Goal: Feedback & Contribution: Contribute content

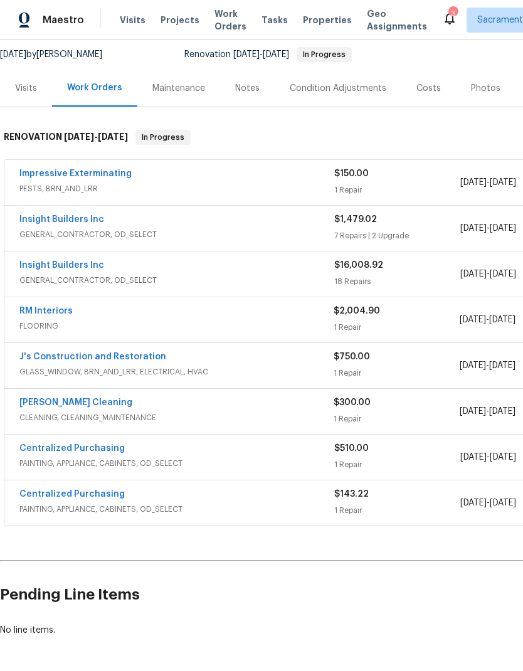
scroll to position [120, 0]
click at [23, 318] on div "RM Interiors" at bounding box center [176, 312] width 314 height 15
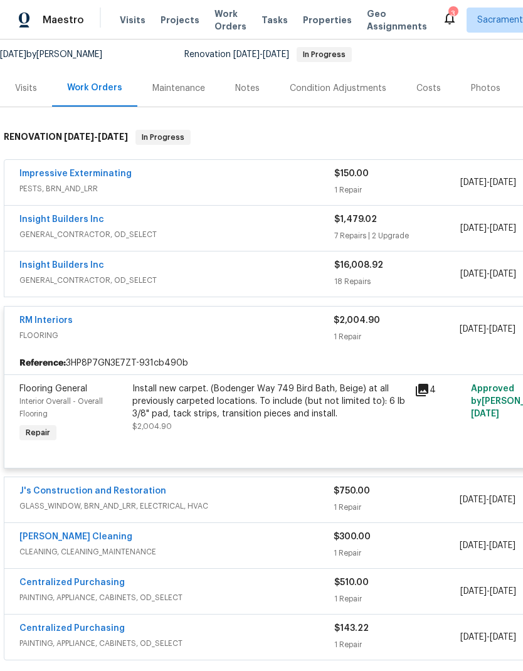
click at [42, 321] on link "RM Interiors" at bounding box center [45, 320] width 53 height 9
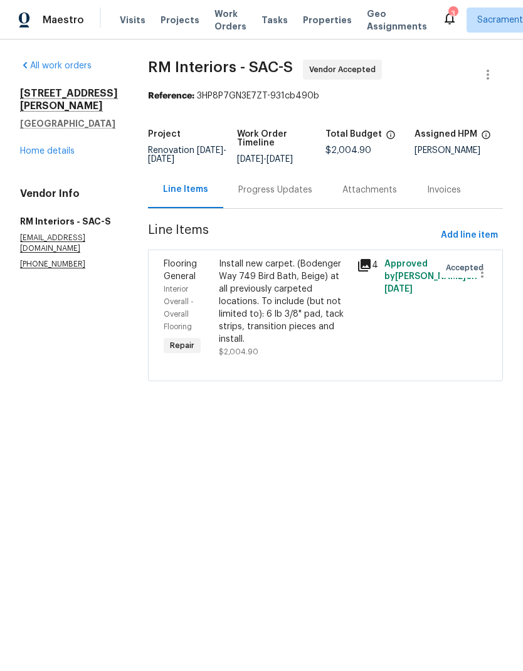
click at [284, 193] on div "Progress Updates" at bounding box center [275, 190] width 74 height 13
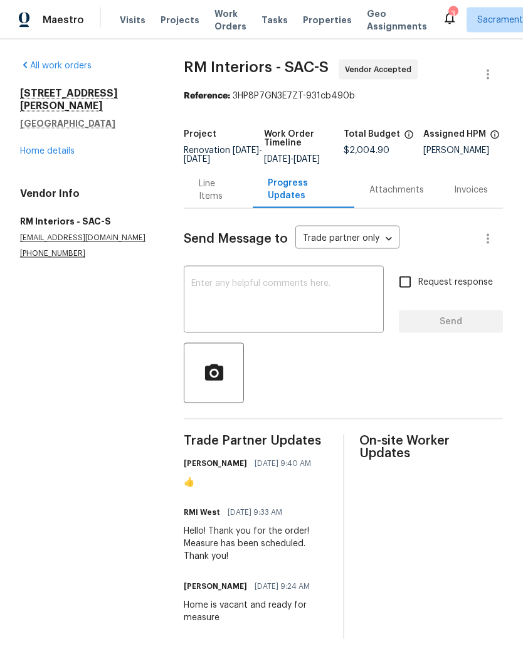
scroll to position [23, 0]
click at [222, 282] on textarea at bounding box center [283, 301] width 185 height 44
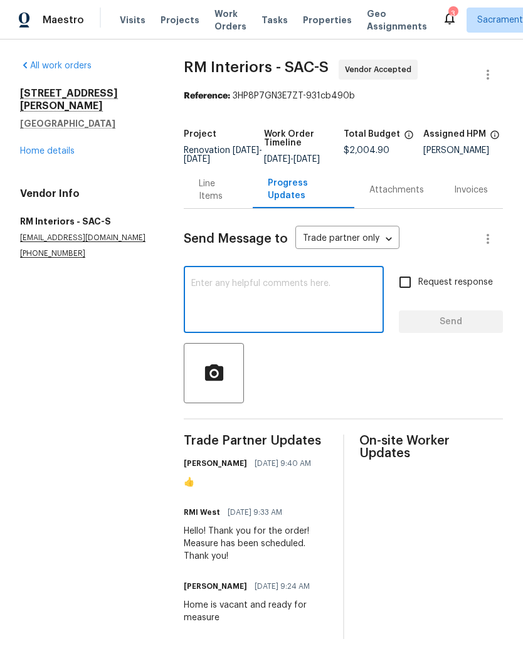
click at [31, 147] on link "Home details" at bounding box center [47, 151] width 55 height 9
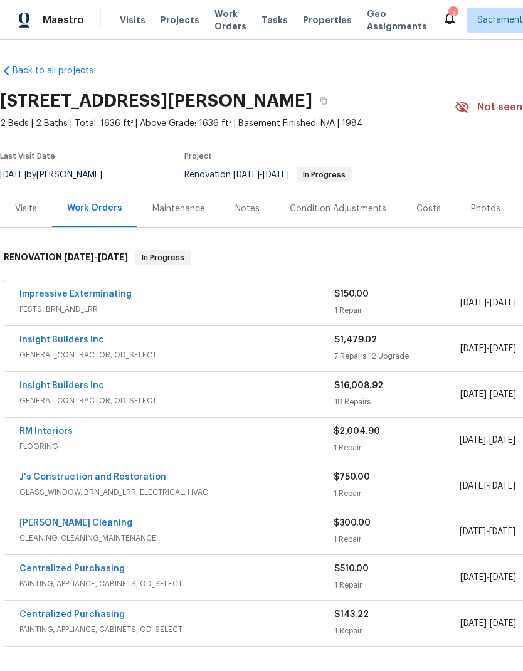
click at [106, 437] on div "RM Interiors" at bounding box center [176, 432] width 314 height 15
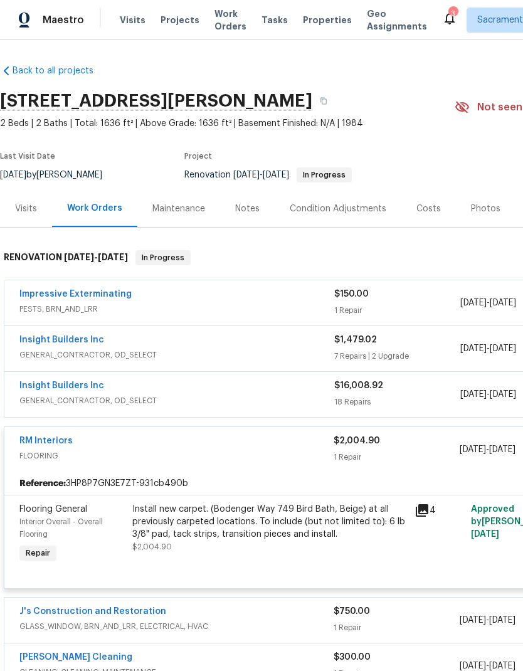
click at [61, 437] on link "RM Interiors" at bounding box center [45, 441] width 53 height 9
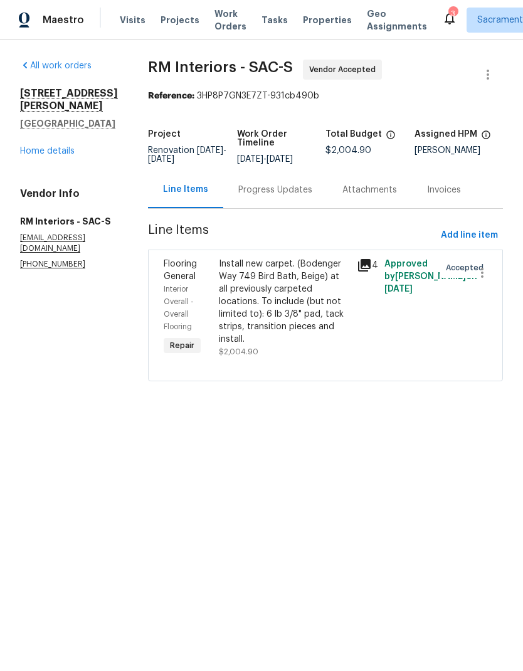
click at [302, 196] on div "Progress Updates" at bounding box center [275, 190] width 74 height 13
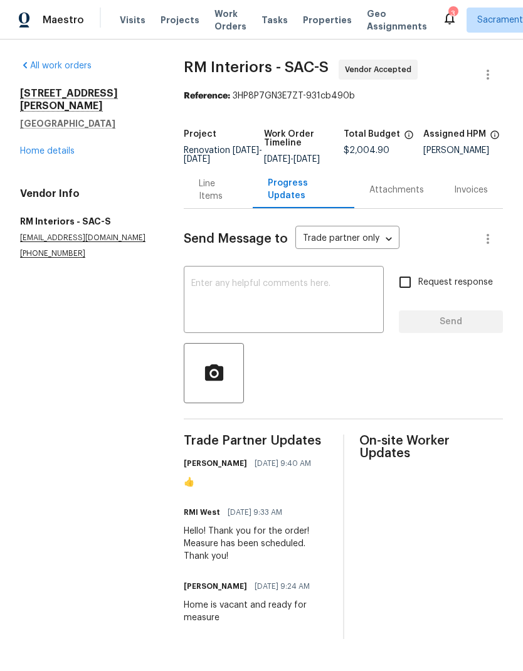
click at [227, 305] on textarea at bounding box center [283, 301] width 185 height 44
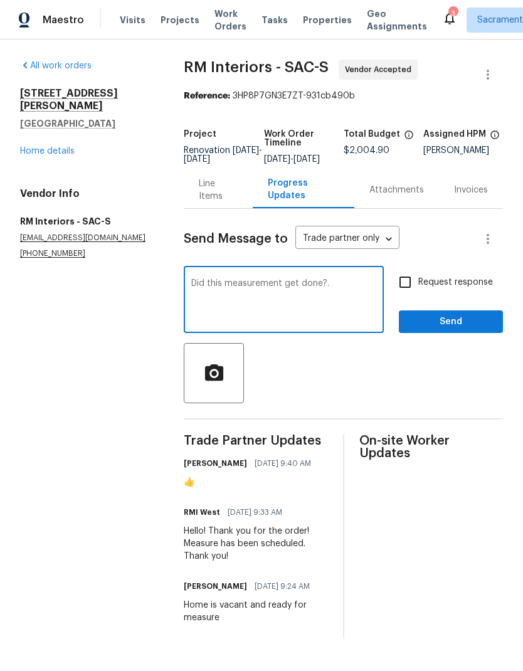
type textarea "Did this measurement get done?."
click at [408, 295] on input "Request response" at bounding box center [405, 282] width 26 height 26
checkbox input "true"
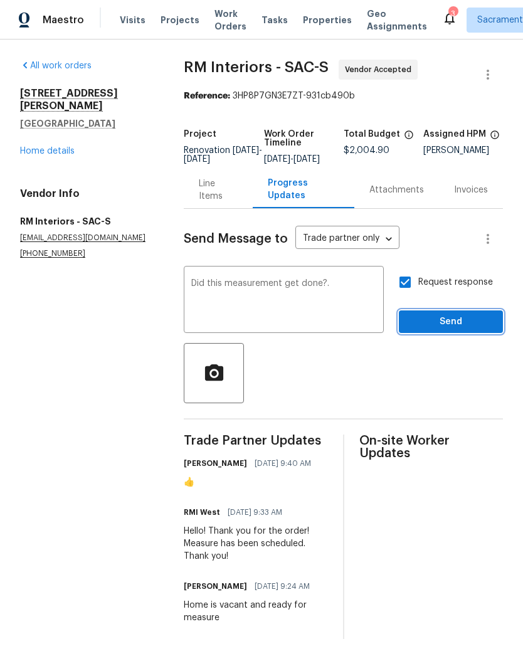
click at [459, 330] on span "Send" at bounding box center [451, 322] width 84 height 16
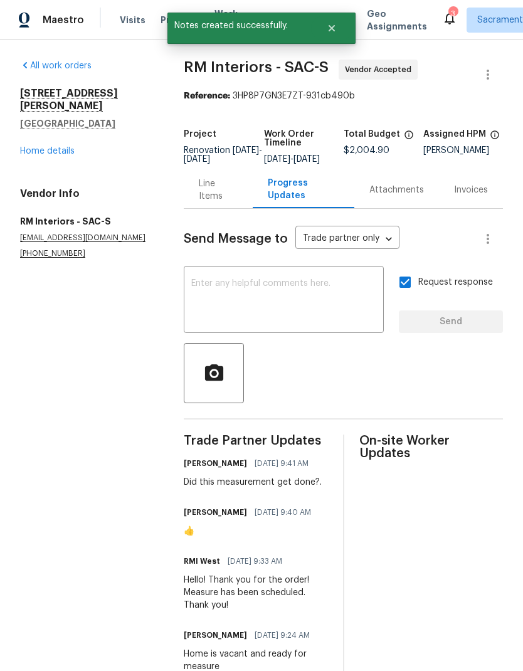
click at [449, 16] on div "3" at bounding box center [453, 14] width 9 height 13
click at [442, 20] on icon at bounding box center [449, 18] width 15 height 15
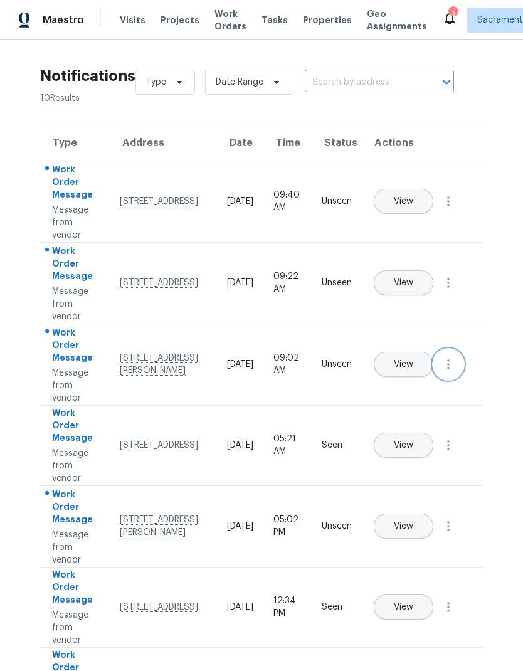
click at [445, 372] on icon "button" at bounding box center [448, 364] width 15 height 15
click at [401, 373] on div "Mark Seen" at bounding box center [377, 379] width 98 height 13
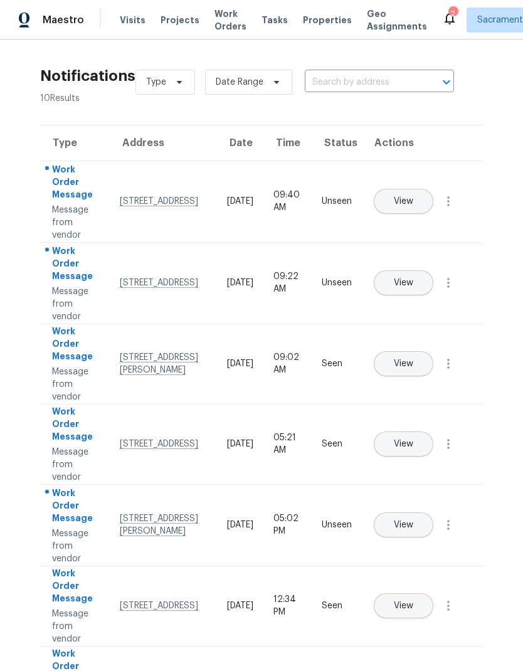
click at [413, 279] on span "View" at bounding box center [403, 283] width 19 height 9
click at [433, 192] on button "View" at bounding box center [404, 201] width 60 height 25
click at [447, 209] on icon "button" at bounding box center [448, 201] width 15 height 15
click at [398, 220] on div "Mark Seen" at bounding box center [377, 216] width 98 height 13
click at [444, 290] on icon "button" at bounding box center [448, 282] width 15 height 15
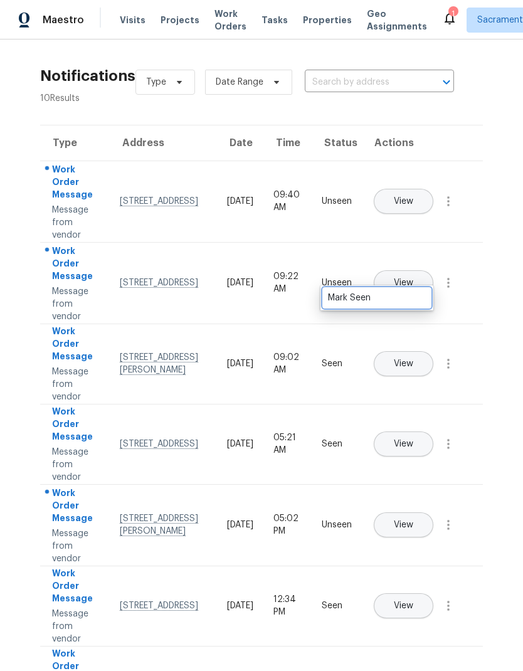
click at [403, 303] on div "Mark Seen" at bounding box center [377, 298] width 98 height 13
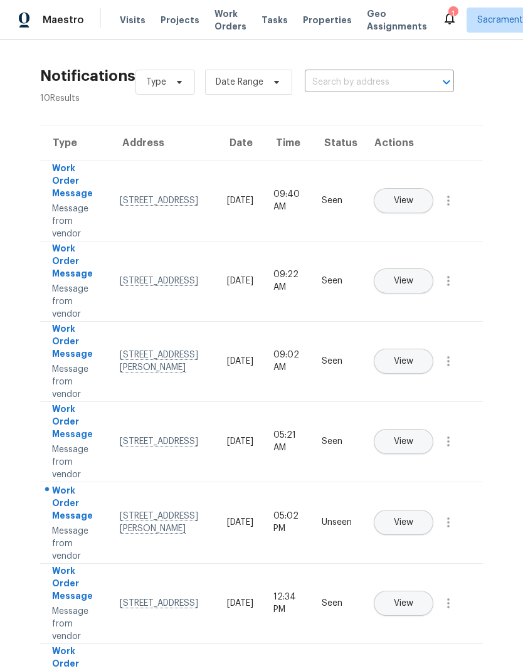
click at [445, 18] on icon at bounding box center [450, 19] width 10 height 13
click at [442, 20] on icon at bounding box center [449, 18] width 15 height 15
click at [449, 11] on div "1" at bounding box center [453, 14] width 9 height 13
click at [442, 13] on icon at bounding box center [449, 18] width 15 height 15
click at [442, 11] on icon at bounding box center [449, 18] width 15 height 15
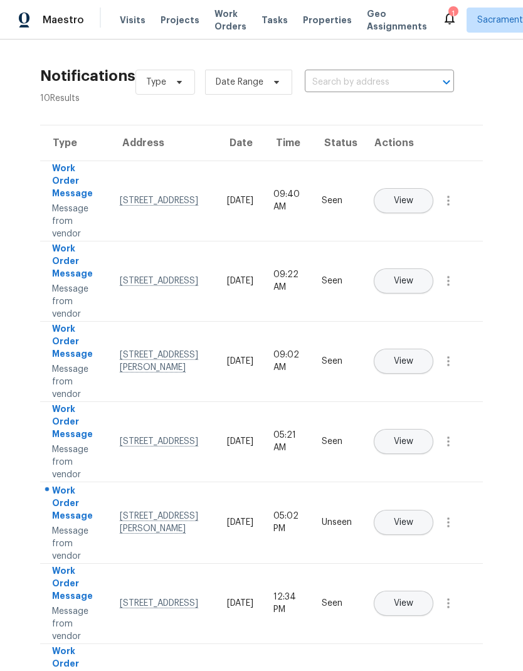
click at [442, 13] on icon at bounding box center [449, 18] width 15 height 15
click at [449, 14] on div "1" at bounding box center [453, 14] width 9 height 13
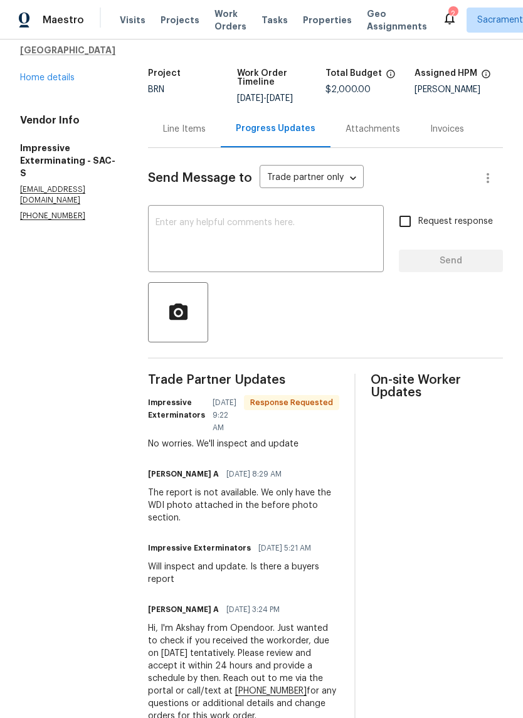
scroll to position [60, 0]
click at [36, 78] on link "Home details" at bounding box center [47, 78] width 55 height 9
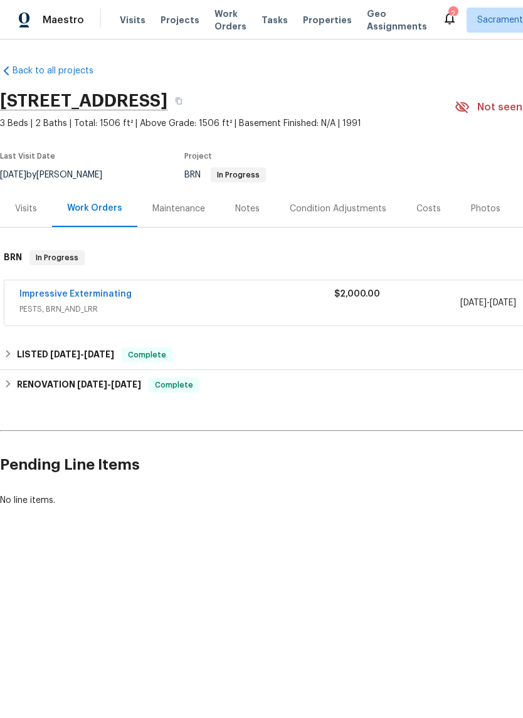
click at [48, 291] on link "Impressive Exterminating" at bounding box center [75, 294] width 112 height 9
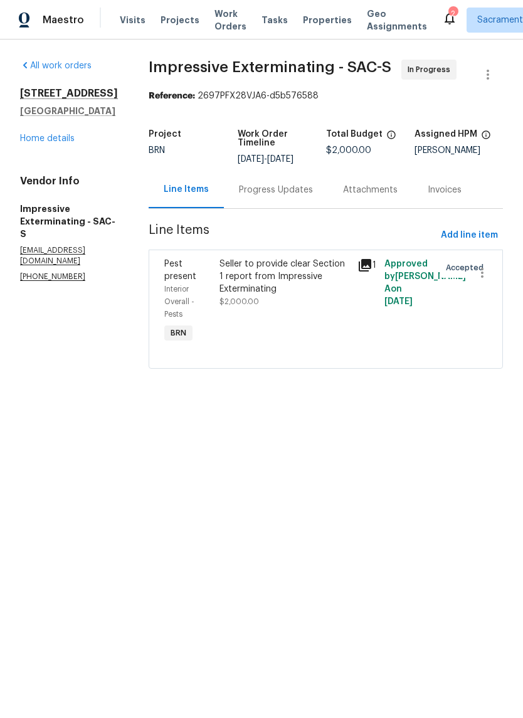
click at [39, 138] on link "Home details" at bounding box center [47, 138] width 55 height 9
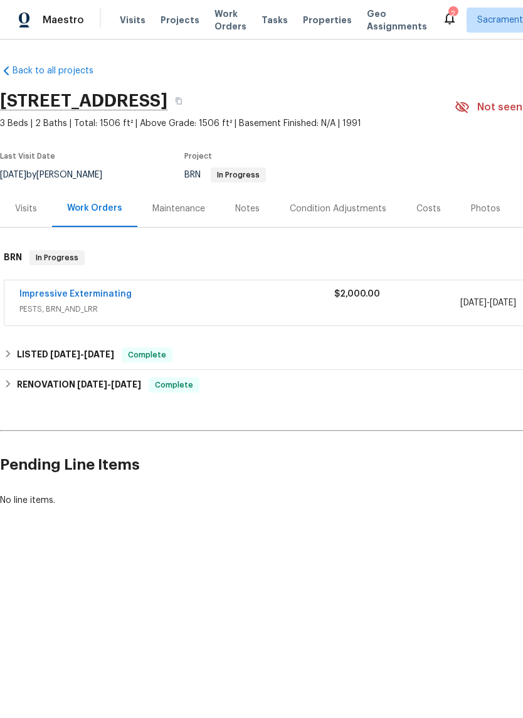
click at [431, 206] on div "Costs" at bounding box center [429, 209] width 24 height 13
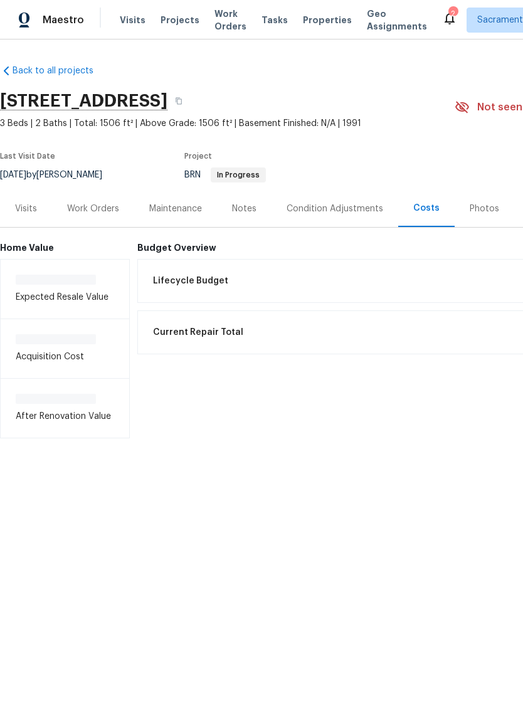
click at [177, 248] on h6 "Budget Overview" at bounding box center [423, 248] width 572 height 10
click at [196, 280] on span "Lifecycle Budget" at bounding box center [190, 281] width 75 height 13
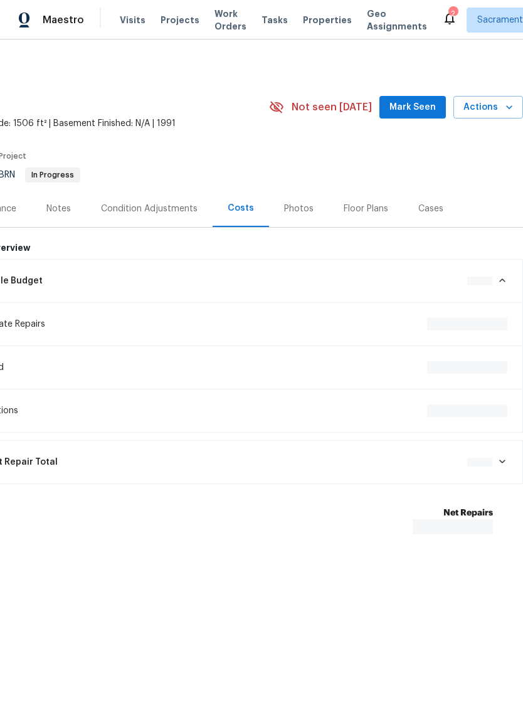
scroll to position [0, 186]
click at [449, 14] on div "2" at bounding box center [453, 14] width 9 height 13
click at [449, 11] on div "2" at bounding box center [453, 14] width 9 height 13
click at [449, 10] on div "2" at bounding box center [453, 14] width 9 height 13
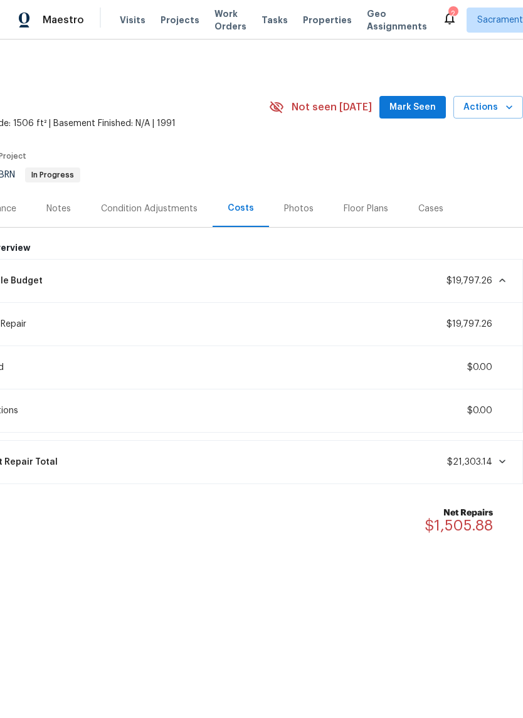
click at [449, 17] on div "2" at bounding box center [453, 14] width 9 height 13
click at [449, 16] on div "2" at bounding box center [453, 14] width 9 height 13
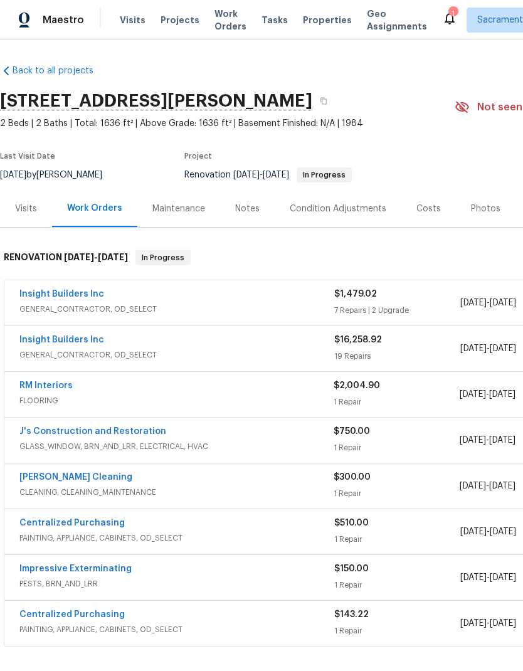
click at [33, 298] on link "Insight Builders Inc" at bounding box center [61, 294] width 85 height 9
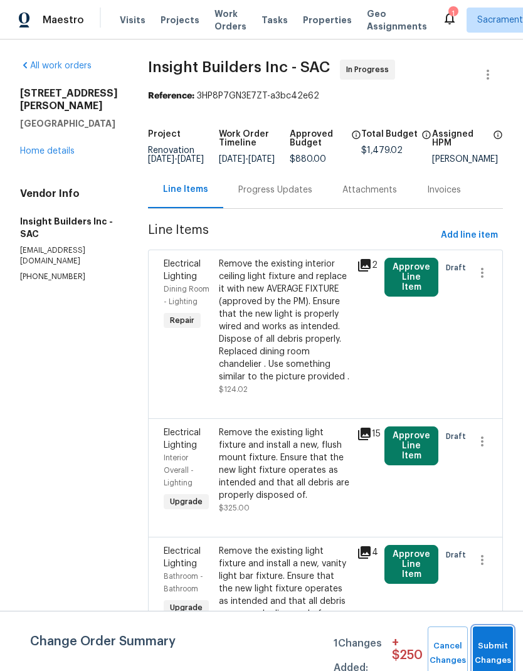
click at [493, 649] on button "Submit Changes" at bounding box center [493, 654] width 40 height 54
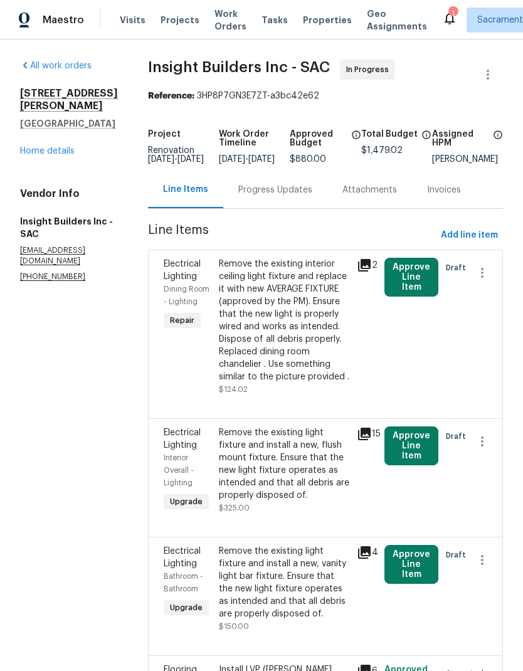
click at [413, 293] on button "Approve Line Item" at bounding box center [412, 277] width 54 height 39
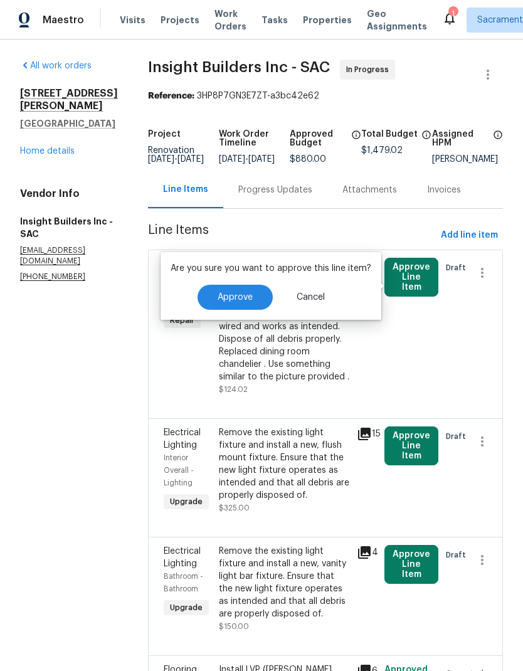
click at [245, 298] on span "Approve" at bounding box center [235, 297] width 35 height 9
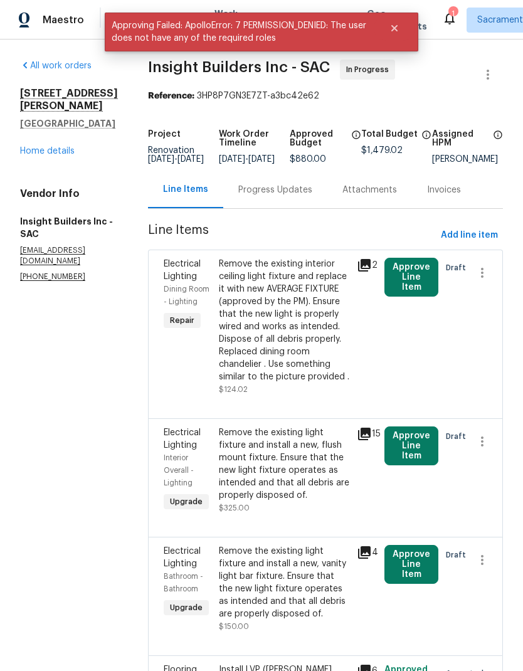
click at [65, 367] on section "All work orders 26 Marina Grande Ct Sacramento, CA 95831 Home details Vendor In…" at bounding box center [69, 431] width 98 height 743
click at [48, 147] on link "Home details" at bounding box center [47, 151] width 55 height 9
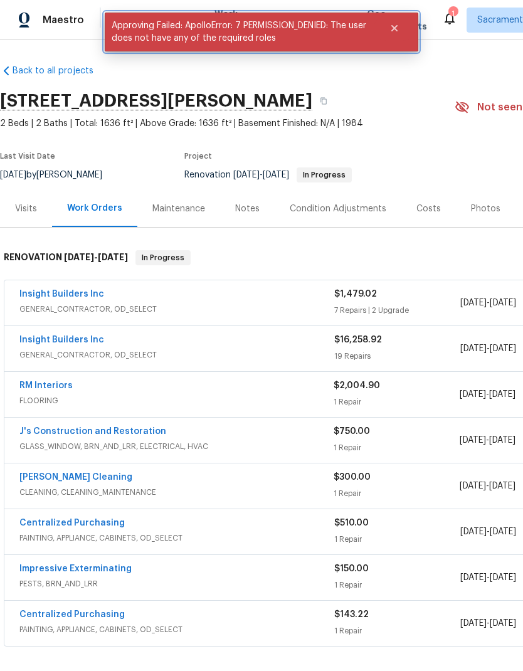
click at [396, 28] on icon "Close" at bounding box center [394, 28] width 6 height 6
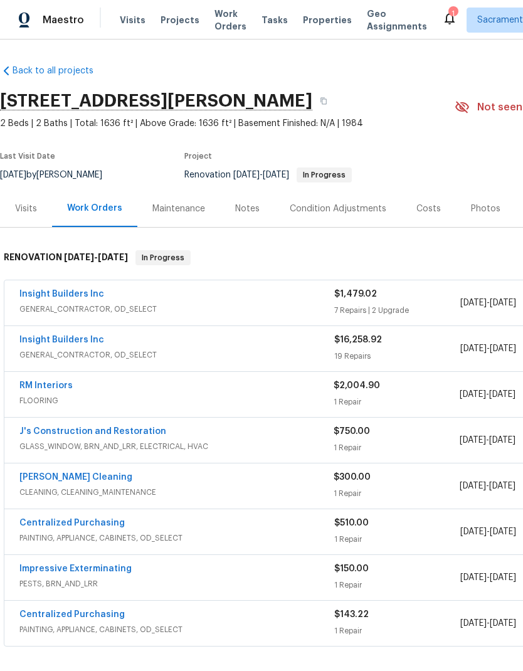
click at [449, 13] on div "1" at bounding box center [453, 14] width 9 height 13
click at [445, 18] on icon at bounding box center [450, 19] width 10 height 13
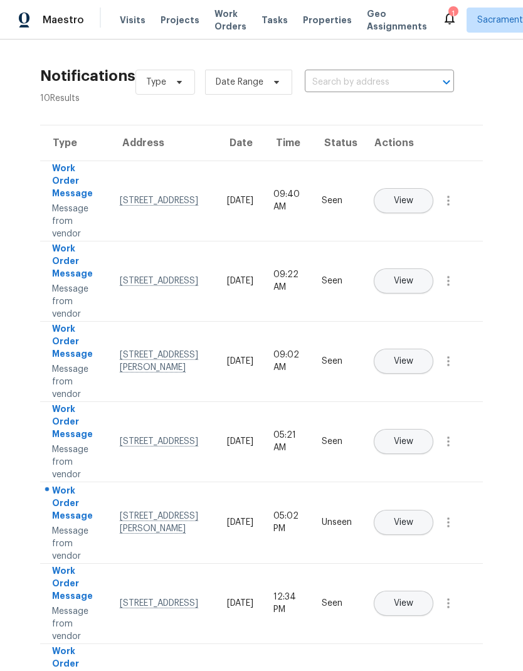
click at [413, 518] on span "View" at bounding box center [403, 522] width 19 height 9
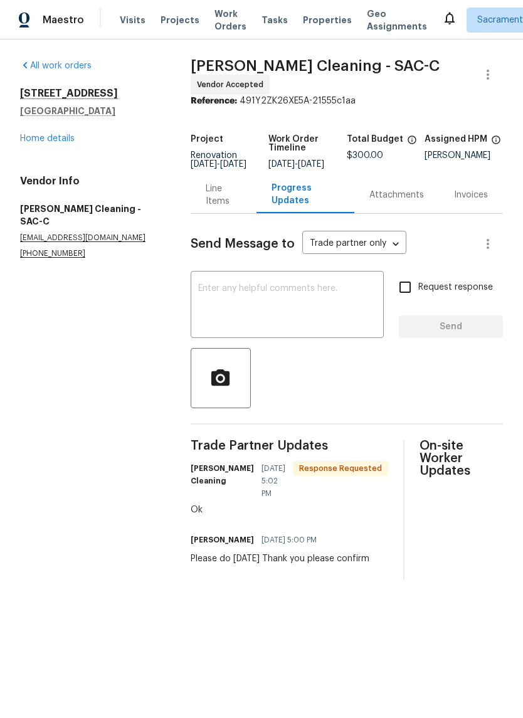
click at [277, 302] on textarea at bounding box center [287, 306] width 178 height 44
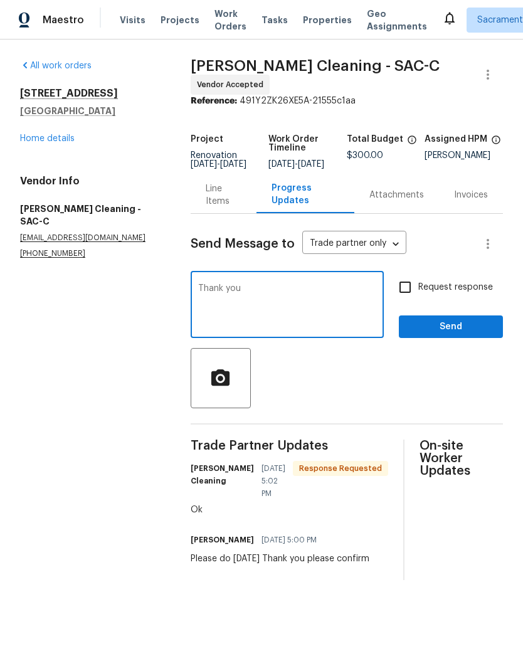
type textarea "Thank you"
click at [452, 335] on span "Send" at bounding box center [451, 327] width 84 height 16
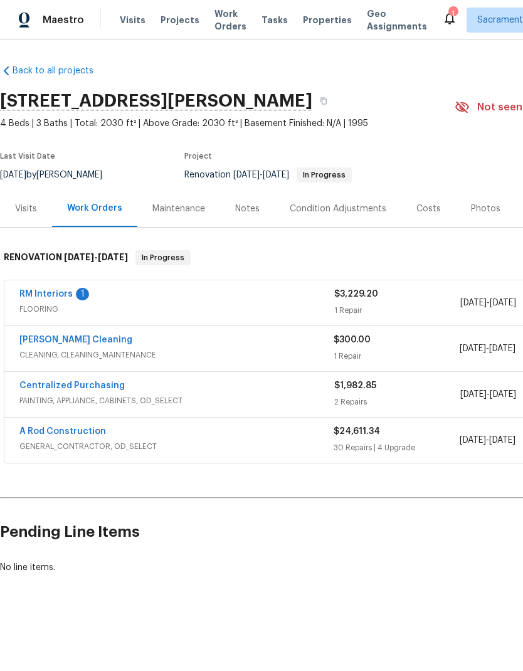
click at [40, 295] on link "RM Interiors" at bounding box center [45, 294] width 53 height 9
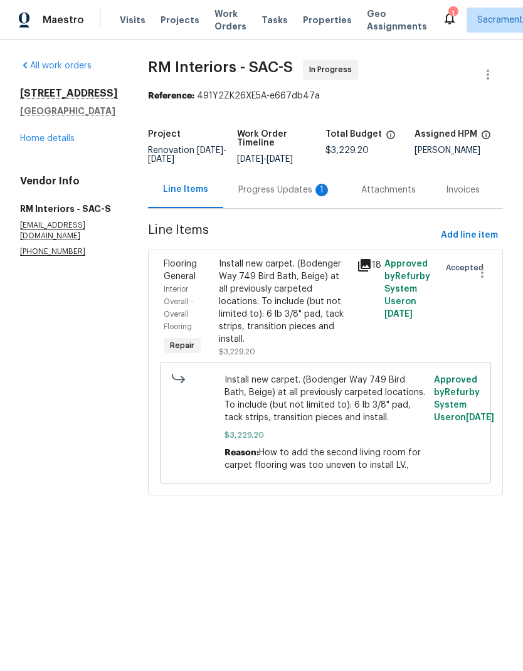
click at [288, 193] on div "Progress Updates 1" at bounding box center [284, 190] width 93 height 13
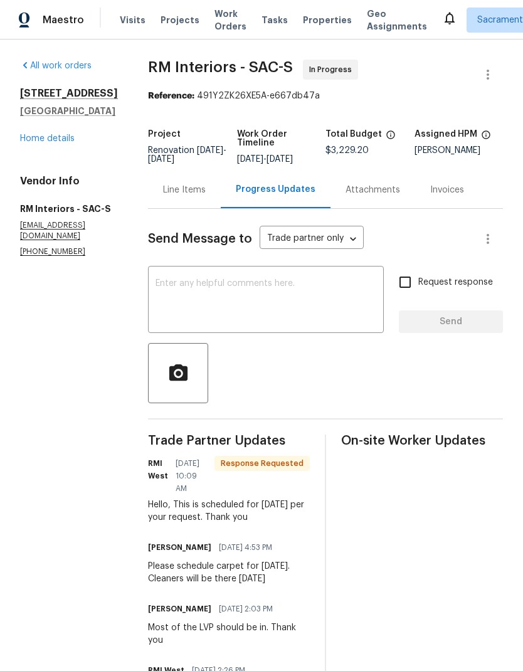
click at [210, 302] on textarea at bounding box center [266, 301] width 221 height 44
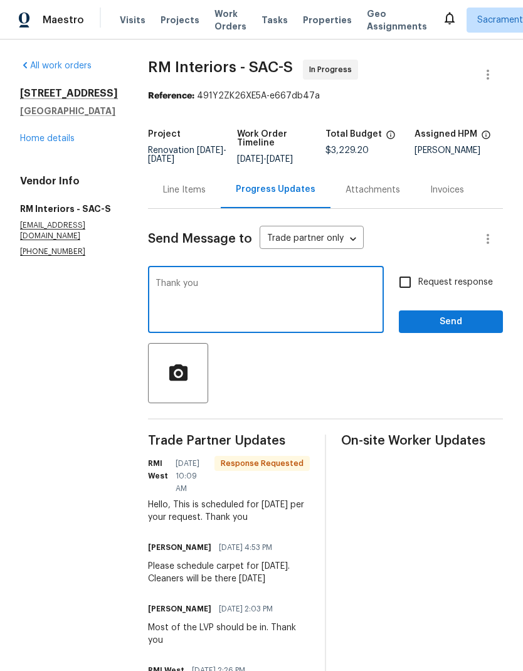
type textarea "Thank you"
click at [457, 330] on span "Send" at bounding box center [451, 322] width 84 height 16
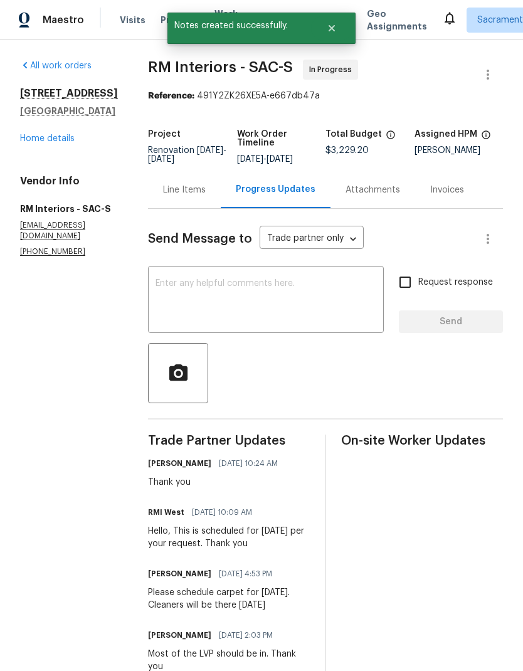
click at [46, 142] on link "Home details" at bounding box center [47, 138] width 55 height 9
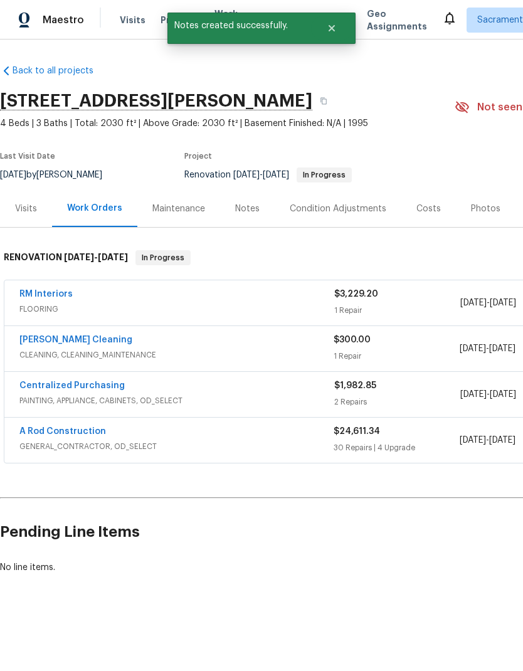
click at [40, 434] on link "A Rod Construction" at bounding box center [62, 431] width 87 height 9
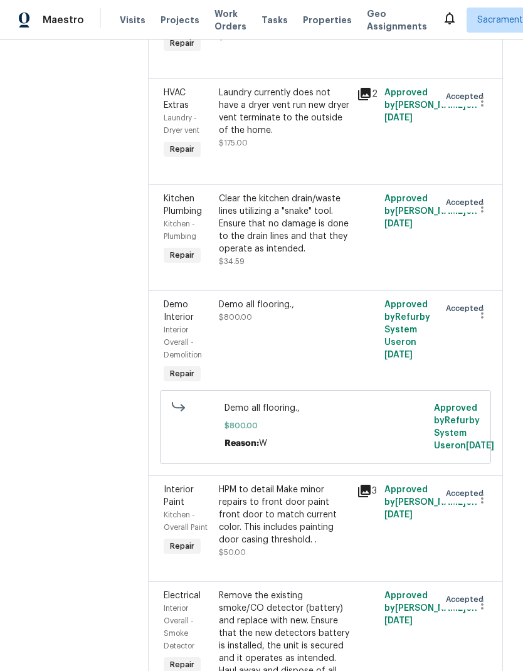
scroll to position [5392, 0]
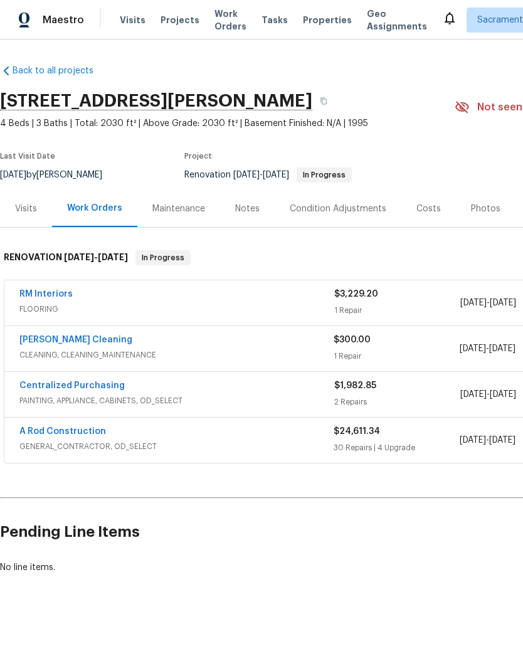
click at [65, 435] on link "A Rod Construction" at bounding box center [62, 431] width 87 height 9
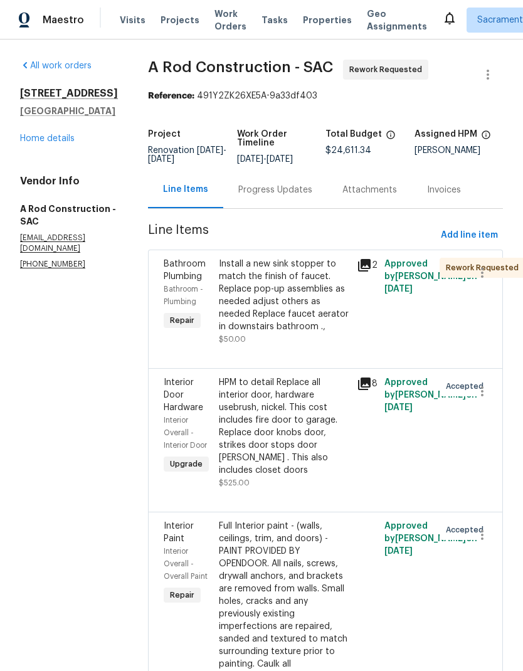
click at [295, 196] on div "Progress Updates" at bounding box center [275, 190] width 74 height 13
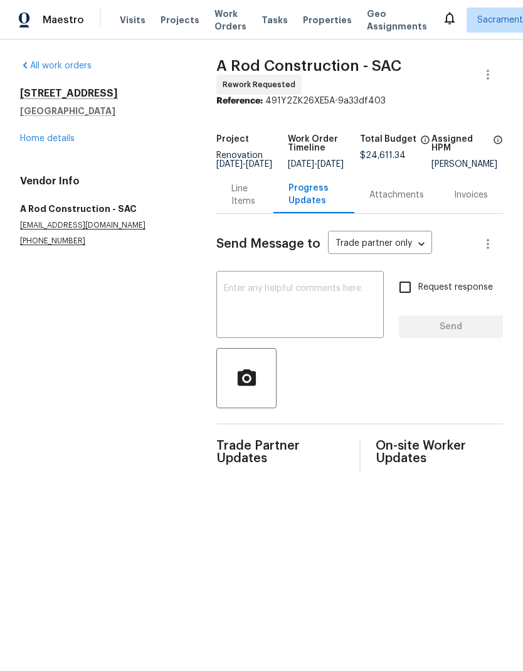
click at [236, 294] on textarea at bounding box center [300, 306] width 152 height 44
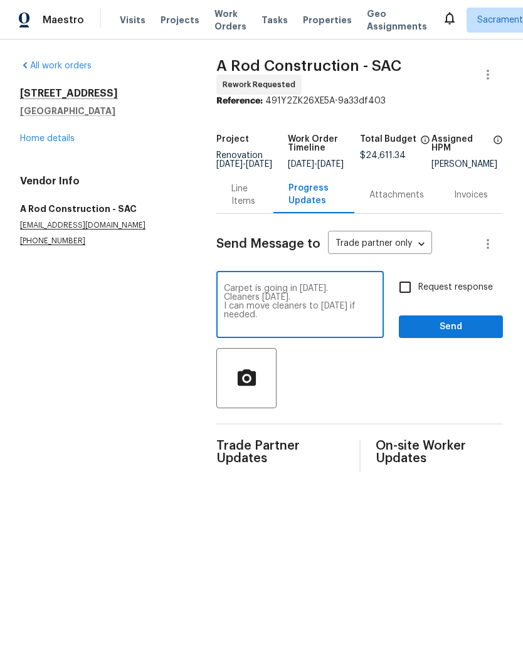
type textarea "Carpet is going in [DATE]. Cleaners [DATE]. I can move cleaners to [DATE] if ne…"
click at [408, 294] on input "Request response" at bounding box center [405, 287] width 26 height 26
checkbox input "true"
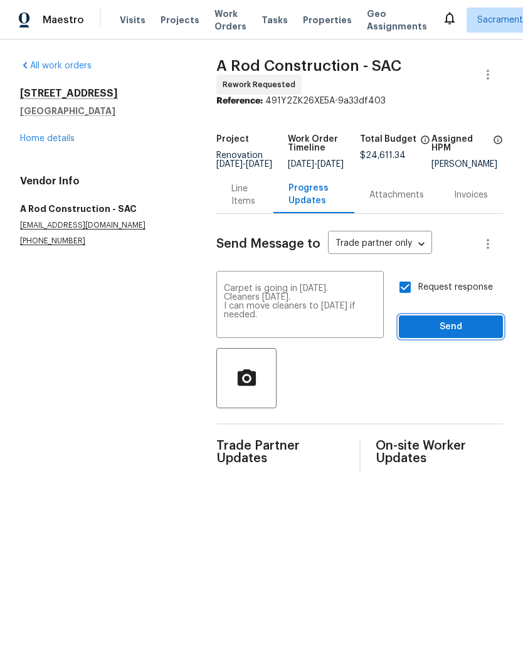
click at [444, 328] on span "Send" at bounding box center [451, 327] width 84 height 16
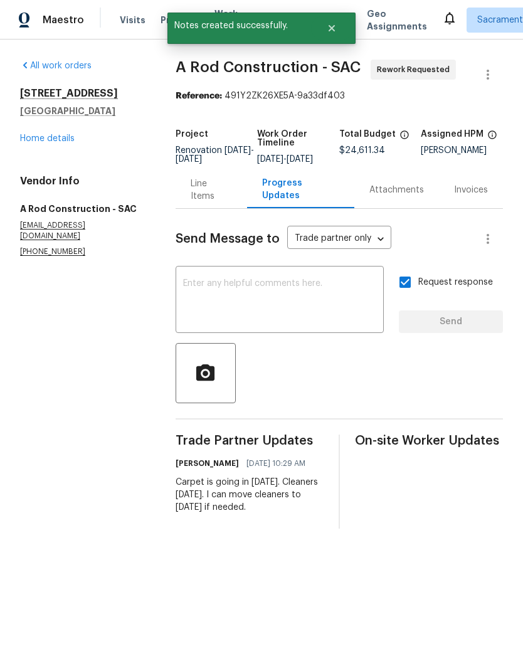
click at [46, 142] on link "Home details" at bounding box center [47, 138] width 55 height 9
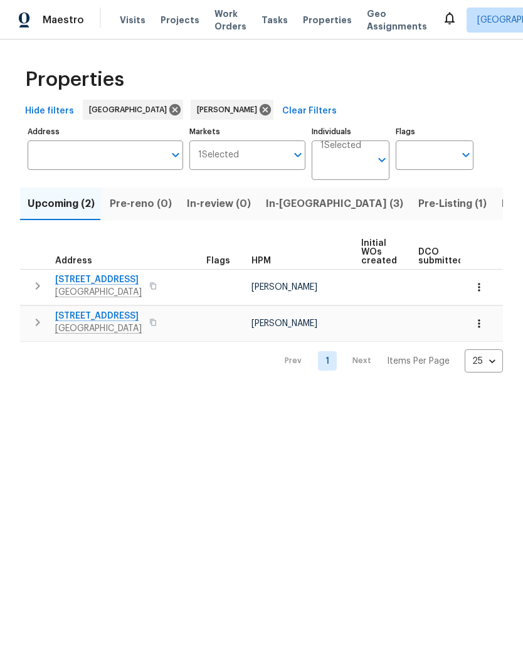
click at [502, 199] on span "Listed (12)" at bounding box center [527, 204] width 51 height 18
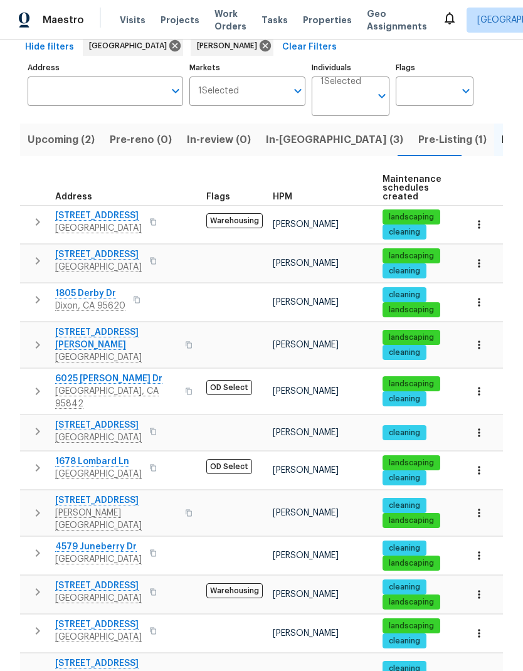
scroll to position [63, 0]
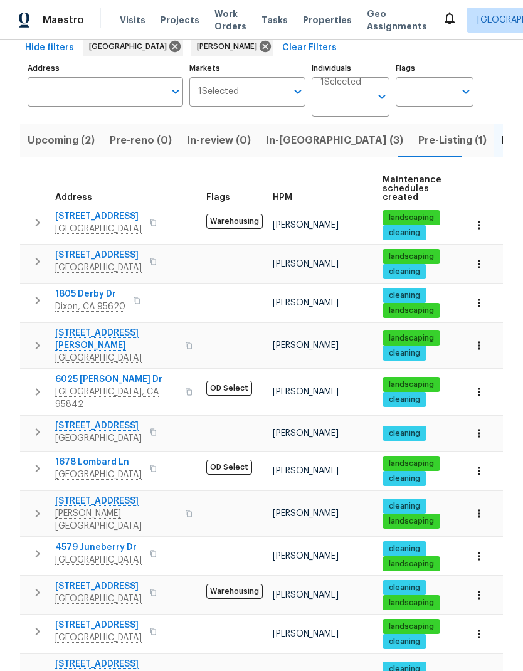
click at [83, 658] on span "10084 Schuler Ranch Rd" at bounding box center [116, 670] width 122 height 25
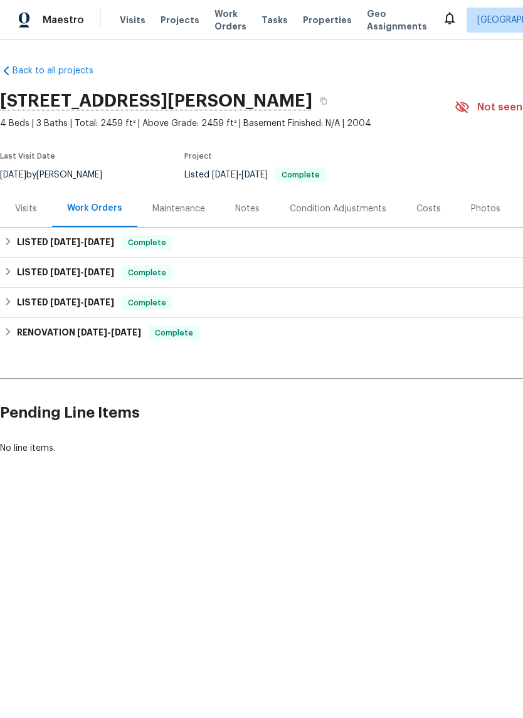
click at [250, 205] on div "Notes" at bounding box center [247, 209] width 24 height 13
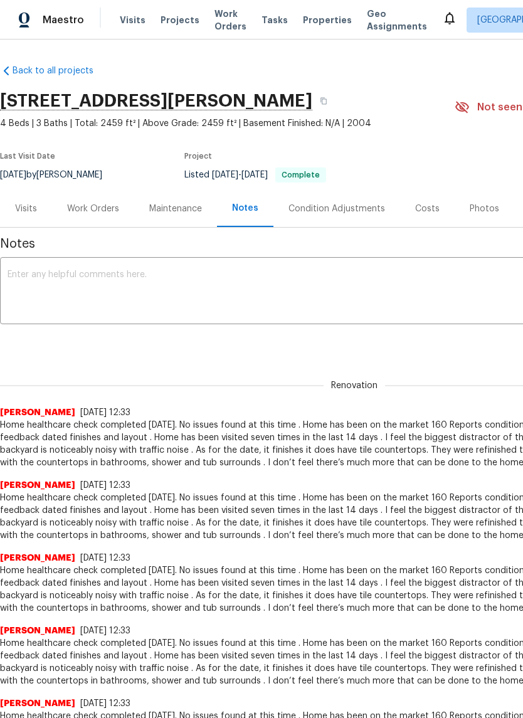
click at [56, 280] on textarea at bounding box center [355, 292] width 694 height 44
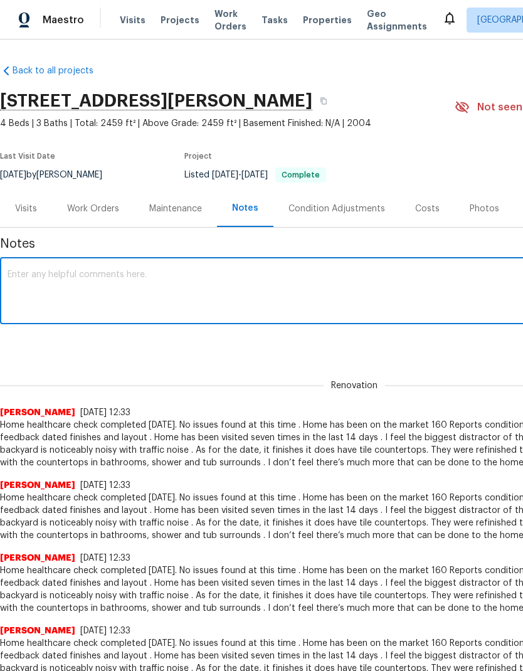
click at [63, 279] on textarea at bounding box center [355, 292] width 694 height 44
paste textarea "Home healthcare check completed [DATE]. This home has been on the market about …"
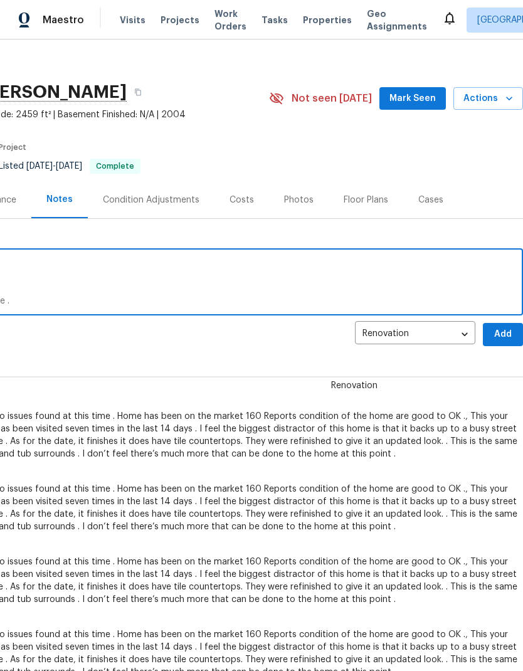
scroll to position [9, 186]
type textarea "Home healthcare check completed today. This home has been on the market about 1…"
click at [503, 332] on span "Add" at bounding box center [503, 335] width 20 height 16
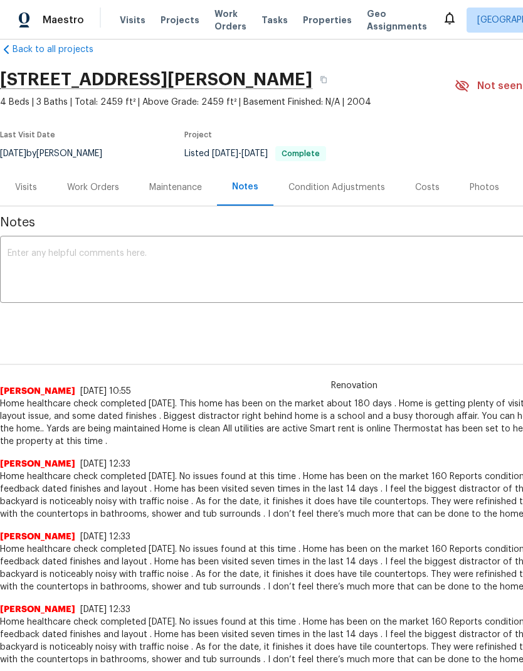
scroll to position [21, 0]
